Goal: Transaction & Acquisition: Purchase product/service

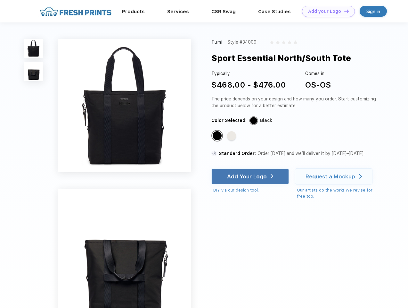
click at [326, 11] on link "Add your Logo Design Tool" at bounding box center [328, 11] width 53 height 11
click at [0, 0] on div "Design Tool" at bounding box center [0, 0] width 0 height 0
click at [344, 11] on link "Add your Logo Design Tool" at bounding box center [328, 11] width 53 height 11
click at [34, 48] on img at bounding box center [33, 48] width 19 height 19
click at [34, 72] on img at bounding box center [33, 71] width 19 height 19
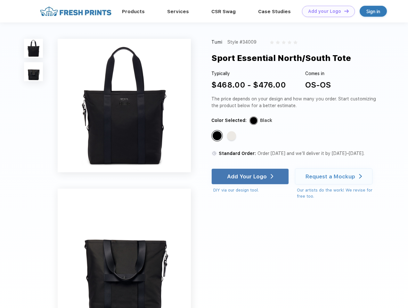
click at [218, 136] on div "Standard Color" at bounding box center [217, 135] width 9 height 9
click at [232, 136] on div "Standard Color" at bounding box center [231, 135] width 9 height 9
click at [251, 176] on div "Add Your Logo" at bounding box center [247, 176] width 40 height 6
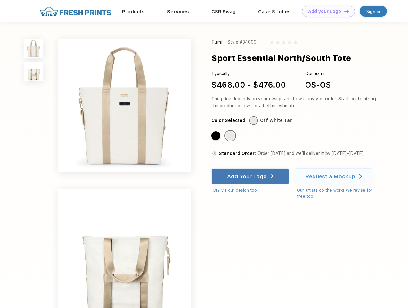
click at [335, 176] on div "Request a Mockup" at bounding box center [331, 176] width 50 height 6
